Goal: Information Seeking & Learning: Learn about a topic

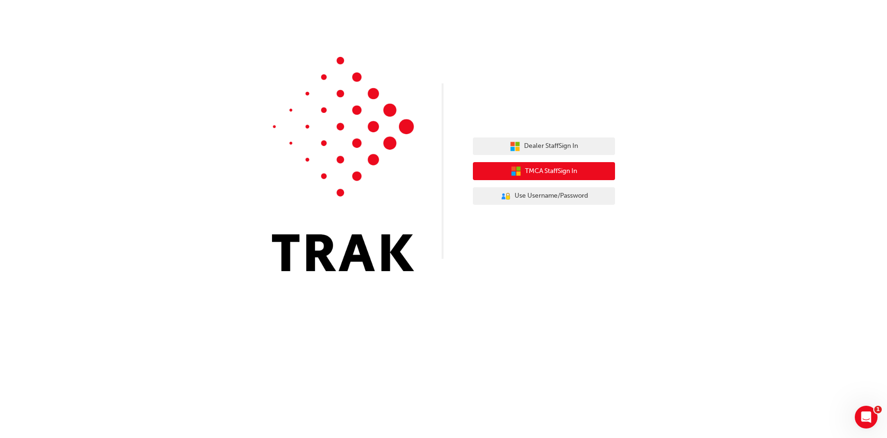
click at [557, 168] on span "TMCA Staff Sign In" at bounding box center [551, 171] width 52 height 11
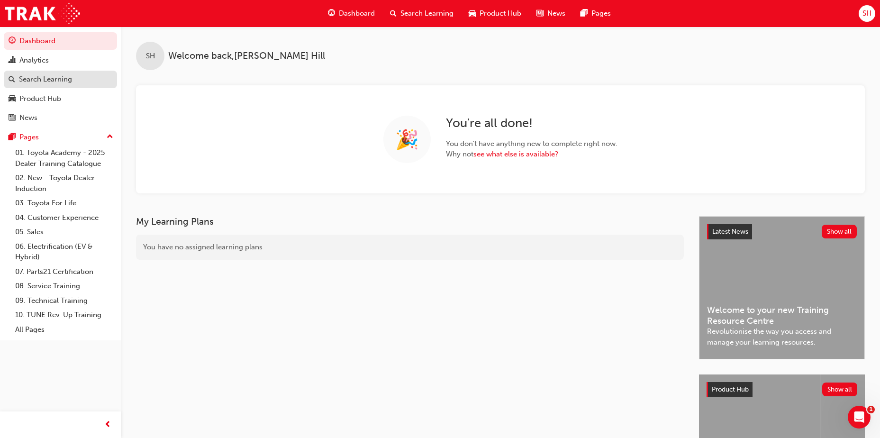
click at [61, 83] on div "Search Learning" at bounding box center [45, 79] width 53 height 11
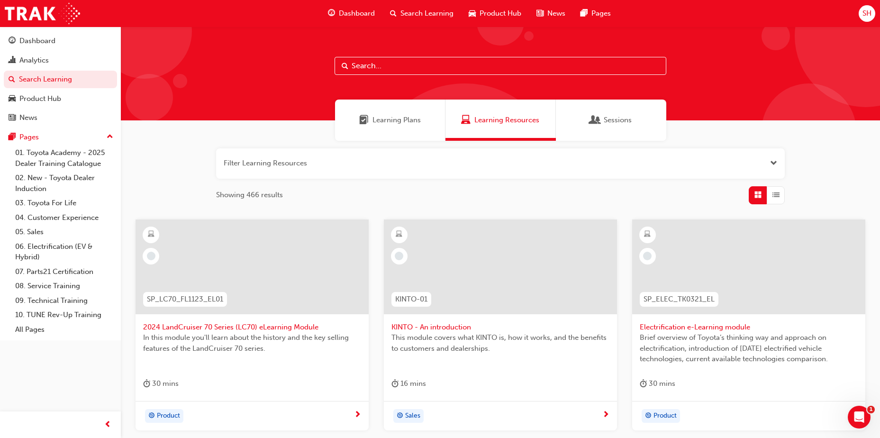
click at [390, 64] on input "text" at bounding box center [500, 66] width 332 height 18
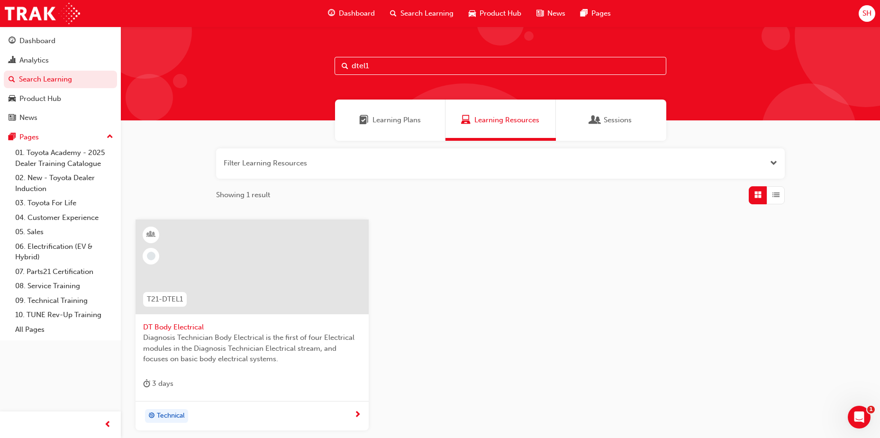
type input "dtel1"
click at [246, 307] on div at bounding box center [251, 266] width 233 height 95
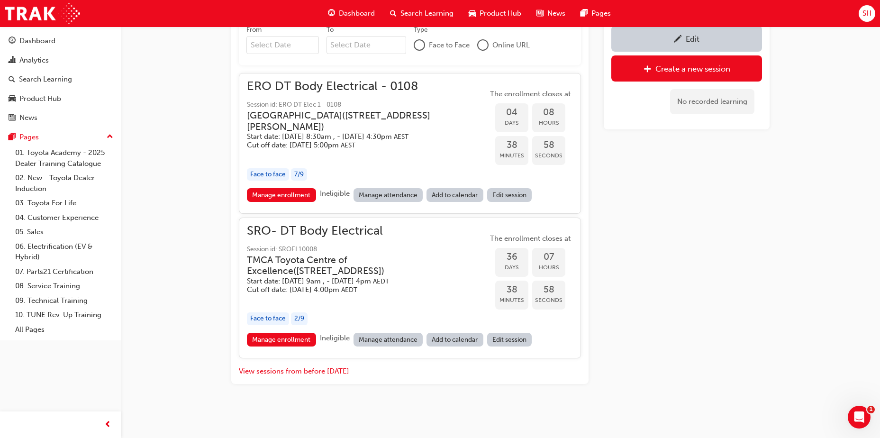
scroll to position [499, 0]
click at [306, 338] on link "Manage enrollment" at bounding box center [281, 339] width 69 height 14
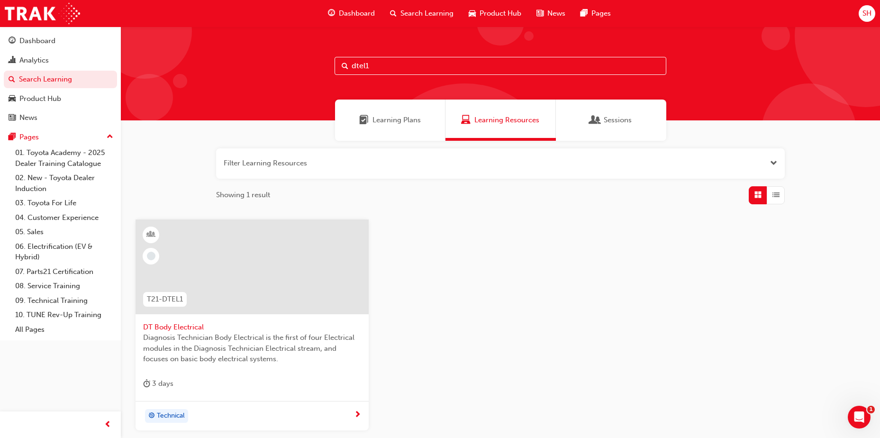
click at [379, 68] on input "dtel1" at bounding box center [500, 66] width 332 height 18
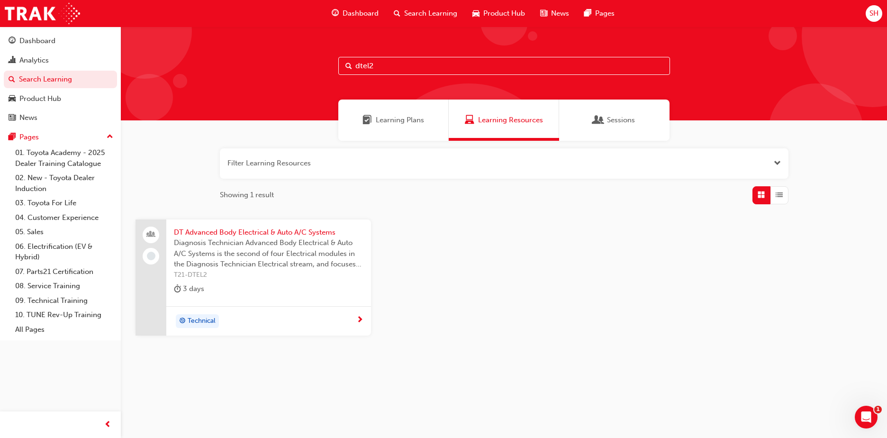
type input "dtel2"
click at [273, 260] on span "Diagnosis Technician Advanced Body Electrical & Auto A/C Systems is the second …" at bounding box center [268, 253] width 189 height 32
click at [389, 63] on input "dtel2" at bounding box center [504, 66] width 332 height 18
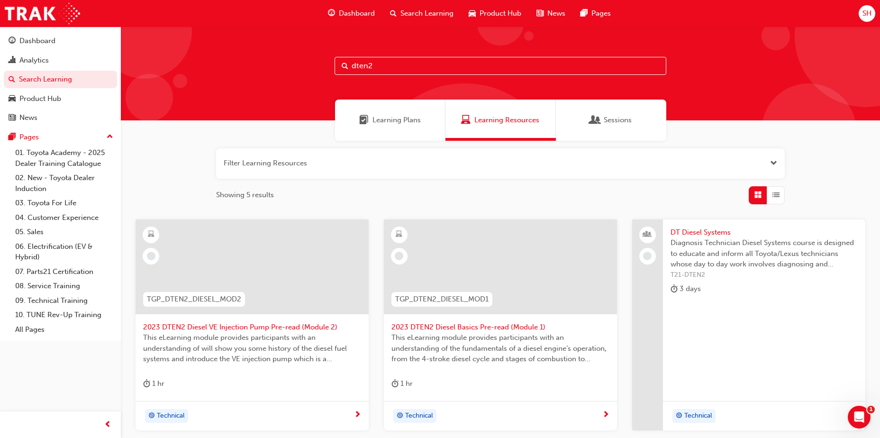
type input "dten2"
click at [745, 242] on span "Diagnosis Technician Diesel Systems course is designed to educate and inform al…" at bounding box center [763, 253] width 187 height 32
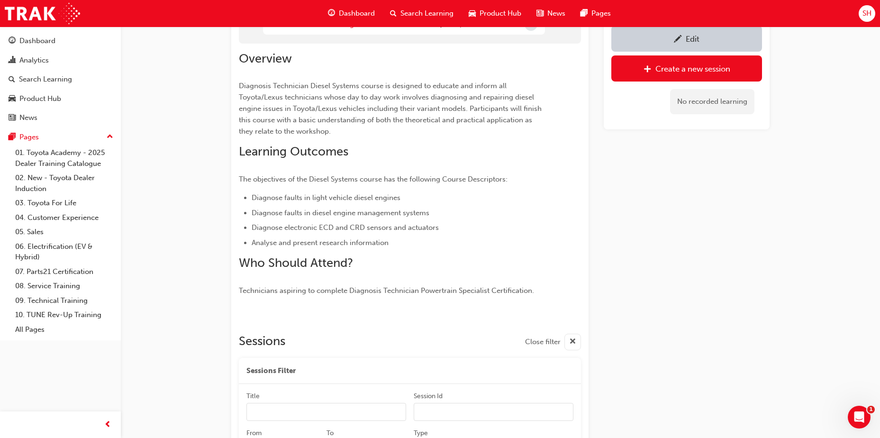
scroll to position [97, 0]
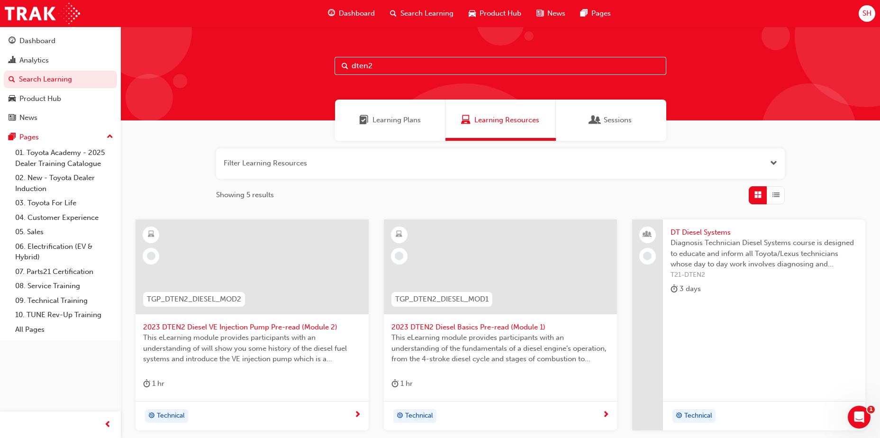
click at [391, 68] on input "dten2" at bounding box center [500, 66] width 332 height 18
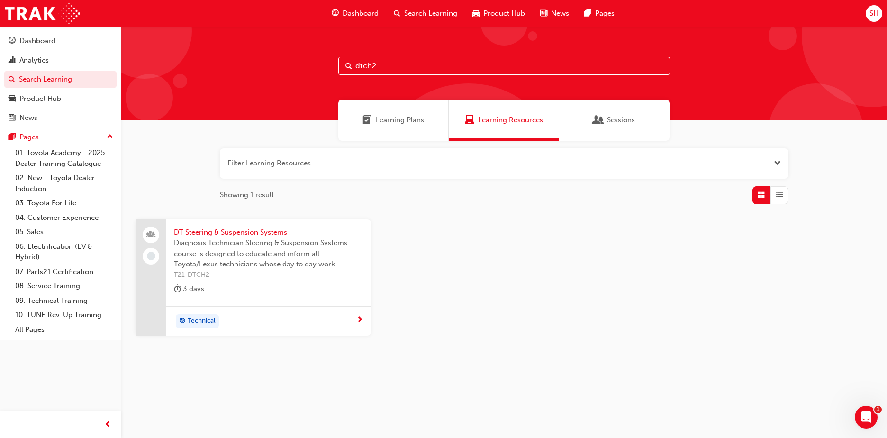
type input "dtch2"
click at [271, 270] on span "T21-DTCH2" at bounding box center [268, 274] width 189 height 11
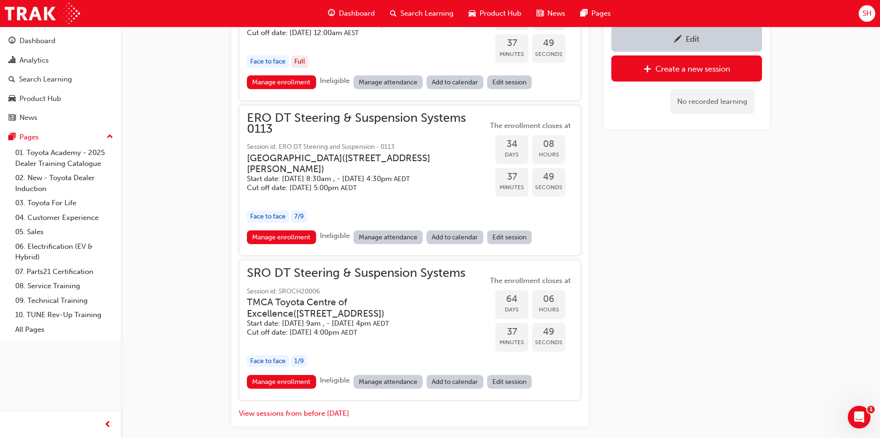
scroll to position [1015, 0]
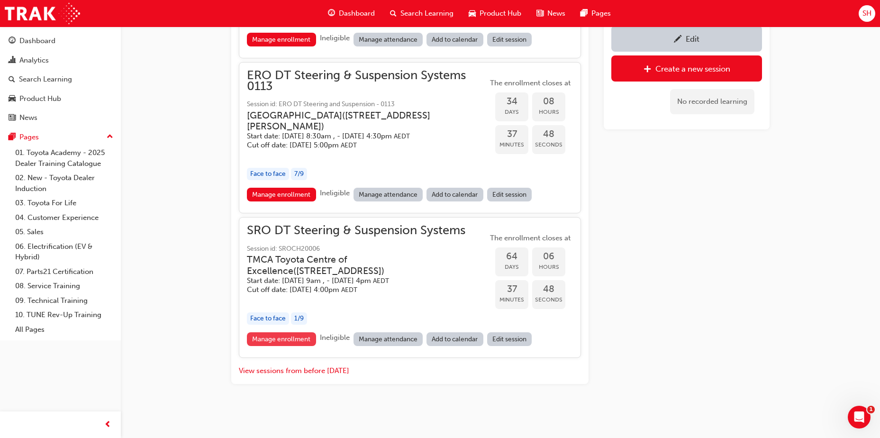
click at [294, 346] on link "Manage enrollment" at bounding box center [281, 339] width 69 height 14
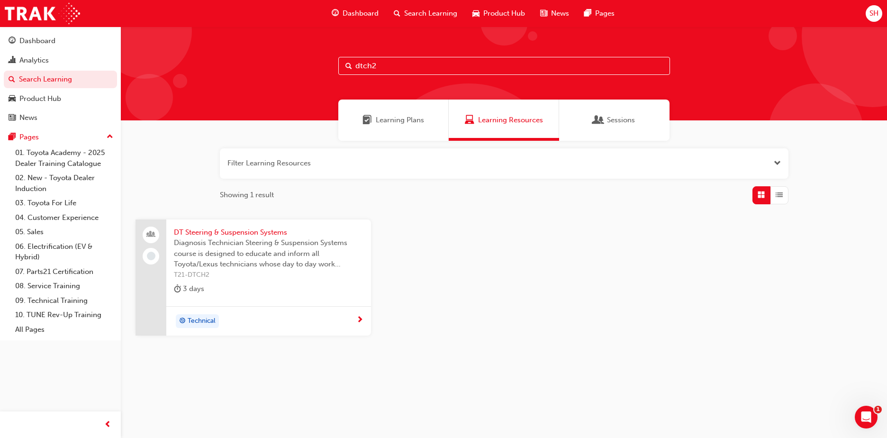
click at [385, 73] on input "dtch2" at bounding box center [504, 66] width 332 height 18
type input "dtel4"
click at [282, 254] on span "Diagnosis Technician Audio, Navigation, SRS & Safety Systems is the fourth modu…" at bounding box center [268, 253] width 189 height 32
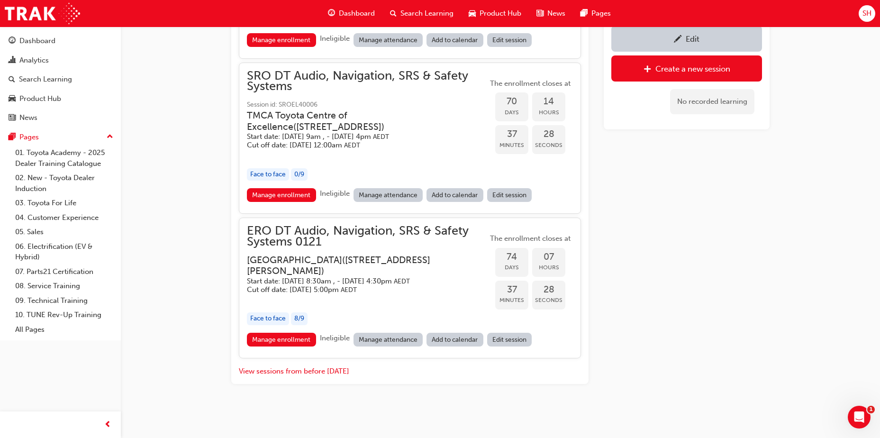
scroll to position [1023, 0]
